Goal: Information Seeking & Learning: Learn about a topic

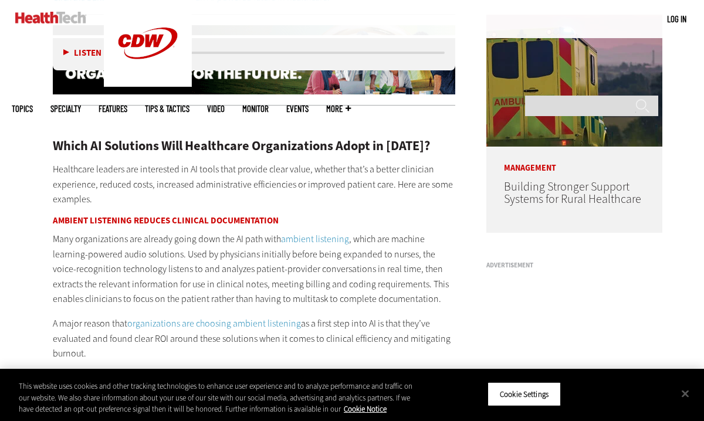
scroll to position [906, 0]
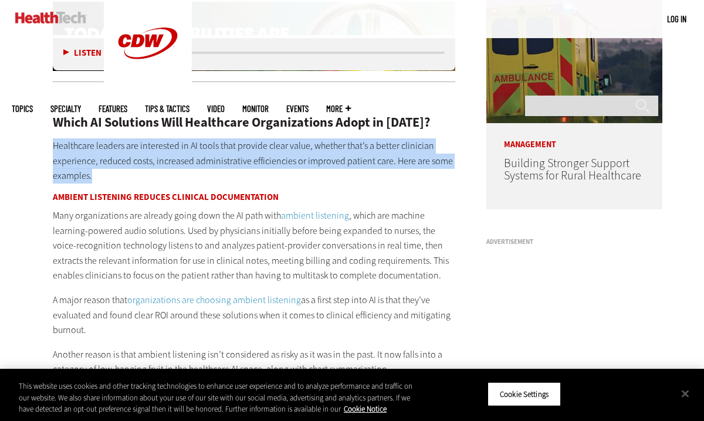
drag, startPoint x: 54, startPoint y: 144, endPoint x: 96, endPoint y: 178, distance: 53.8
click at [96, 178] on p "Healthcare leaders are interested in AI tools that provide clear value, whether…" at bounding box center [254, 161] width 403 height 45
drag, startPoint x: 54, startPoint y: 145, endPoint x: 383, endPoint y: 160, distance: 329.0
click at [383, 160] on p "Healthcare leaders are interested in AI tools that provide clear value, whether…" at bounding box center [254, 161] width 403 height 45
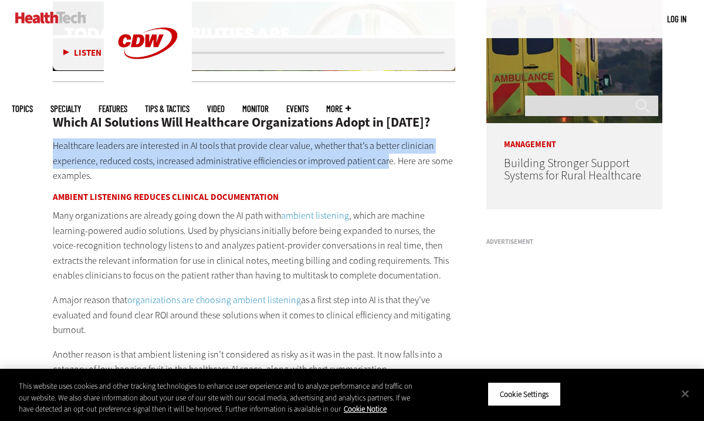
click at [54, 147] on p "Healthcare leaders are interested in AI tools that provide clear value, whether…" at bounding box center [254, 161] width 403 height 45
drag, startPoint x: 53, startPoint y: 143, endPoint x: 386, endPoint y: 161, distance: 333.2
click at [386, 161] on p "Healthcare leaders are interested in AI tools that provide clear value, whether…" at bounding box center [254, 161] width 403 height 45
copy p "Healthcare leaders are interested in AI tools that provide clear value, whether…"
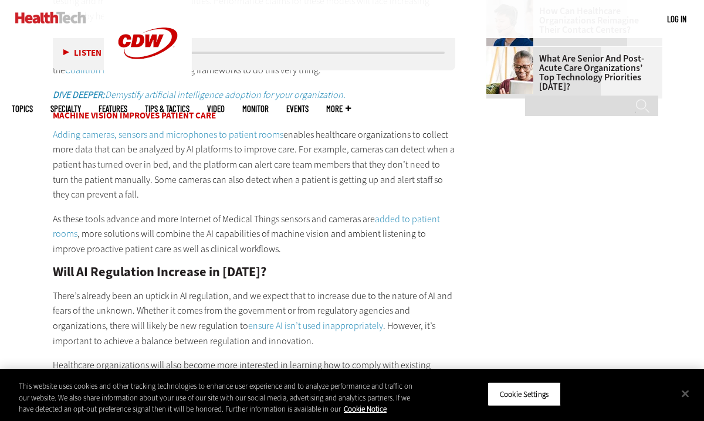
scroll to position [1459, 0]
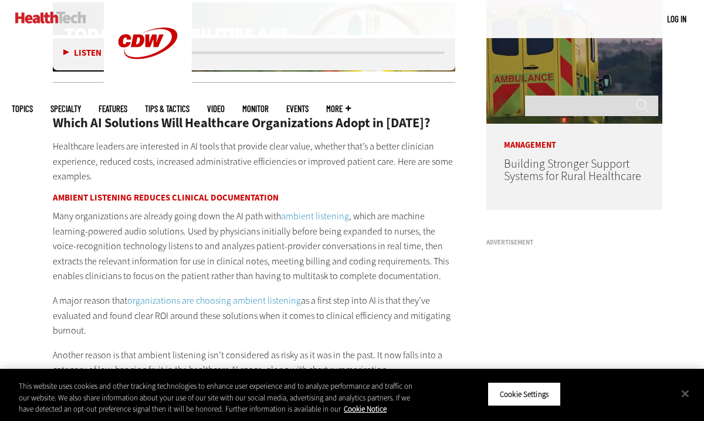
click at [360, 222] on p "Many organizations are already going down the AI path with ambient listening , …" at bounding box center [254, 246] width 403 height 75
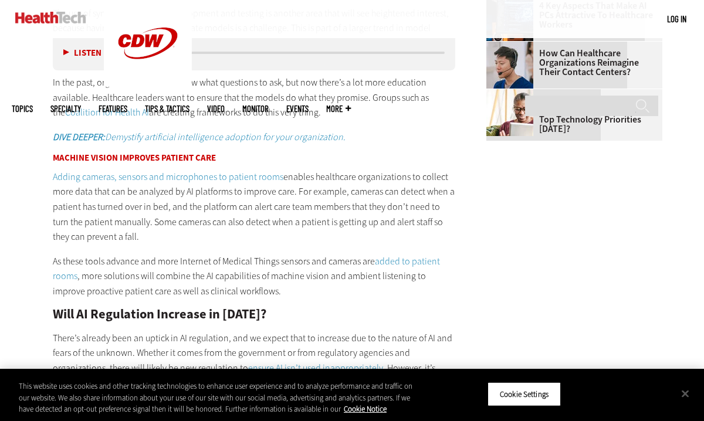
scroll to position [1064, 0]
